Goal: Transaction & Acquisition: Purchase product/service

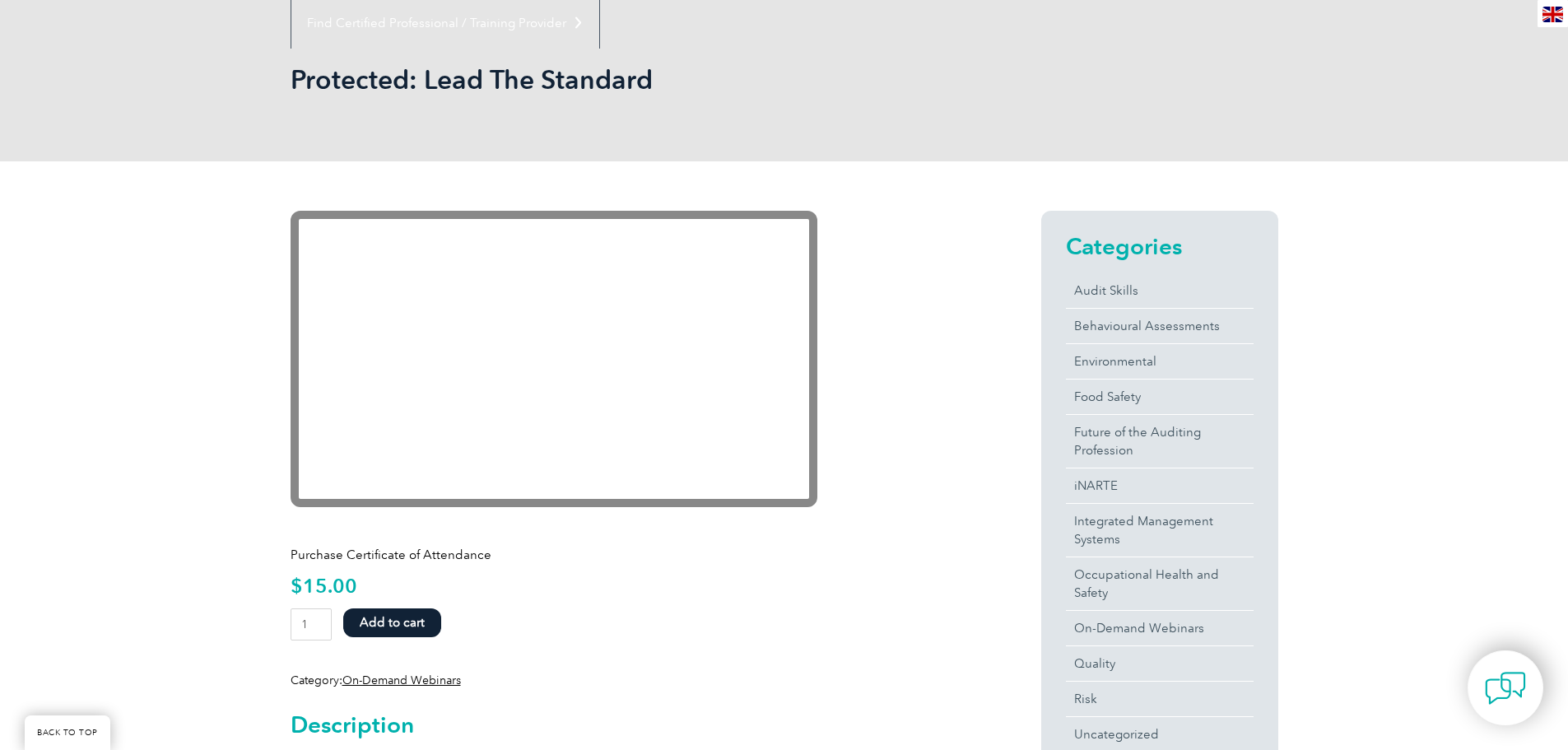
scroll to position [186, 0]
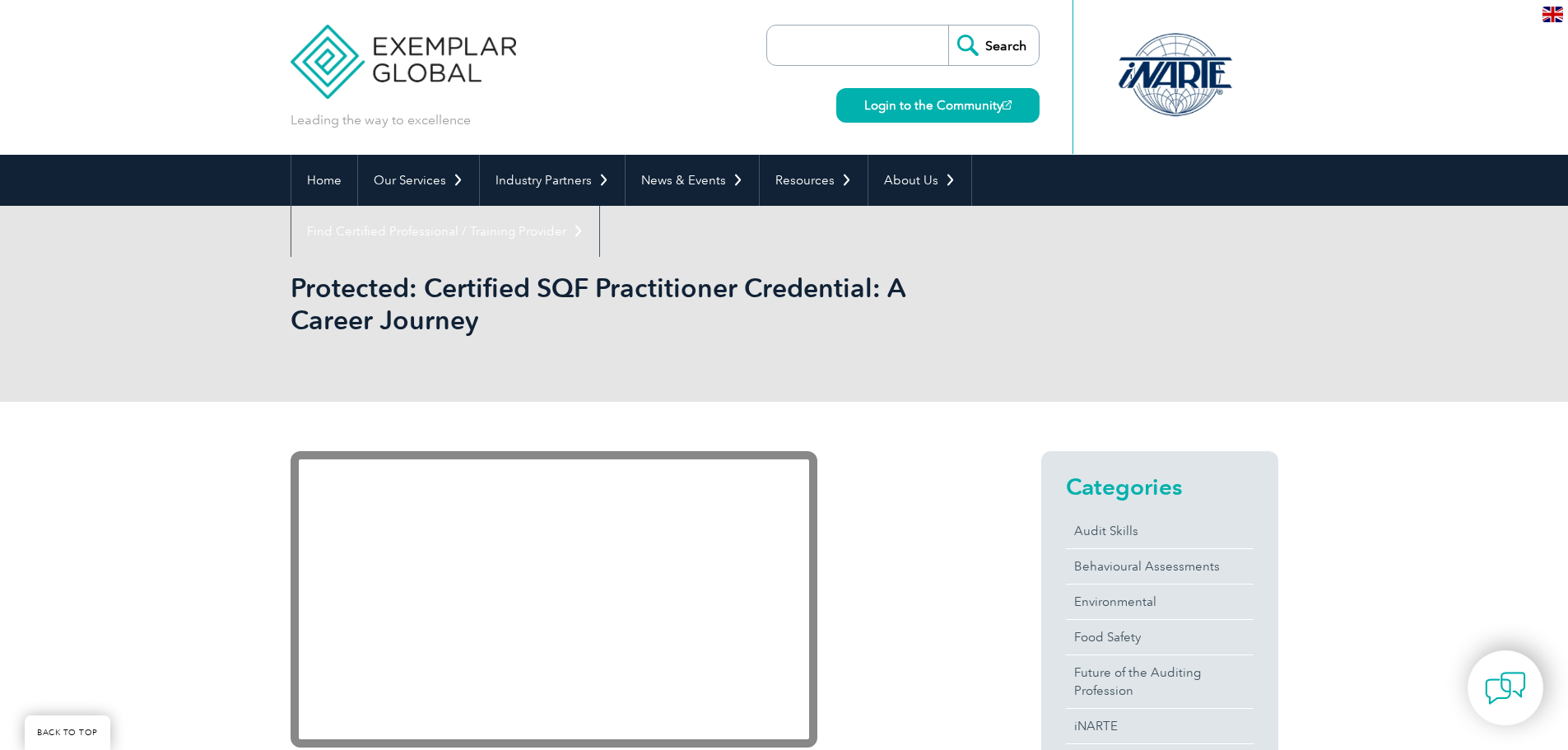
scroll to position [350, 0]
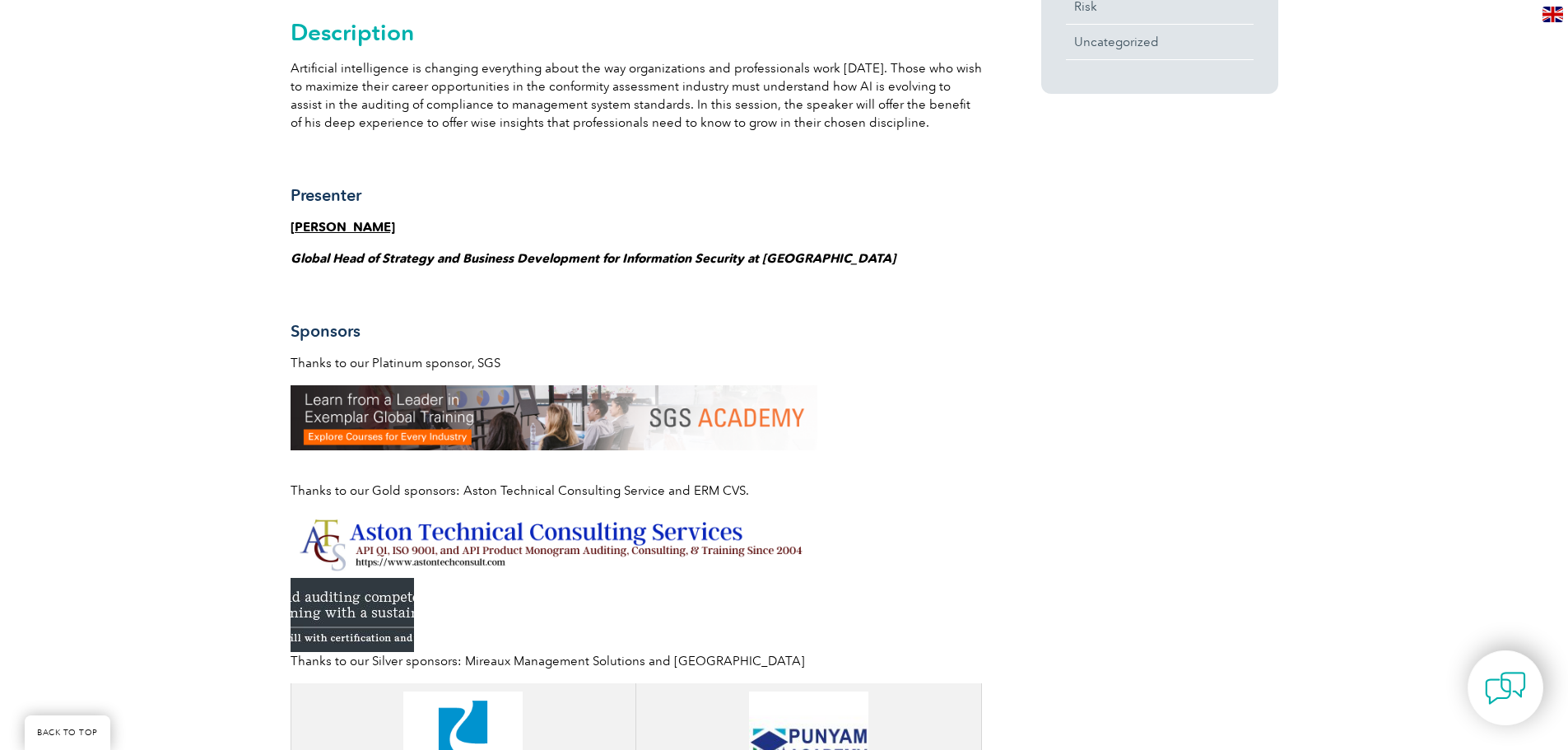
scroll to position [885, 0]
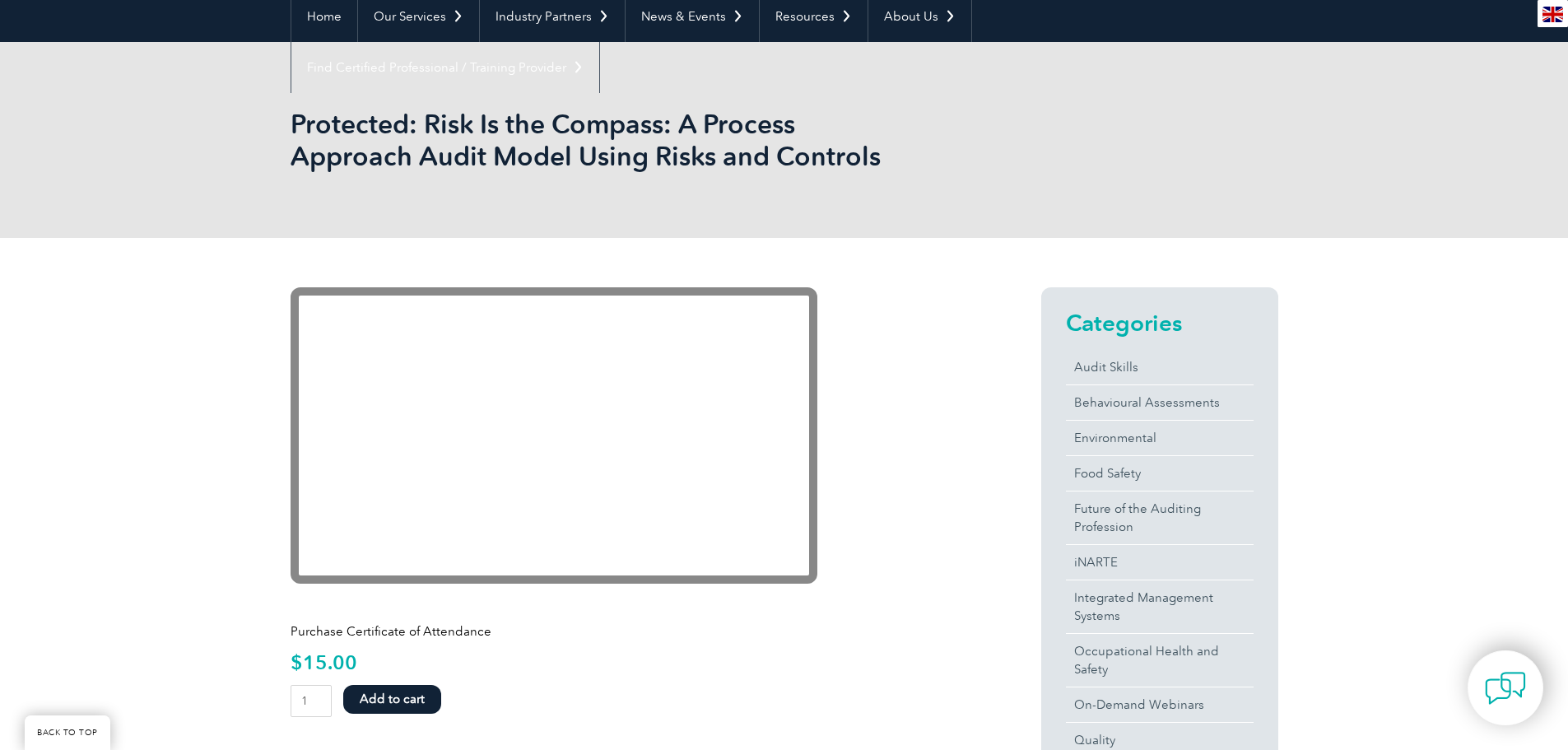
scroll to position [186, 0]
